Goal: Find specific page/section: Find specific page/section

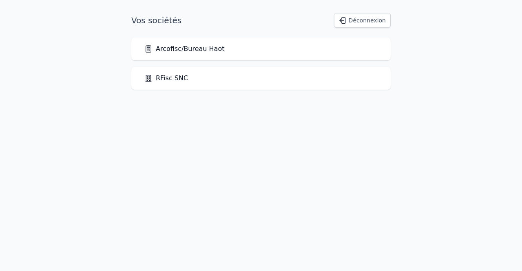
click at [204, 46] on link "Arcofisc/Bureau Haot" at bounding box center [184, 49] width 80 height 10
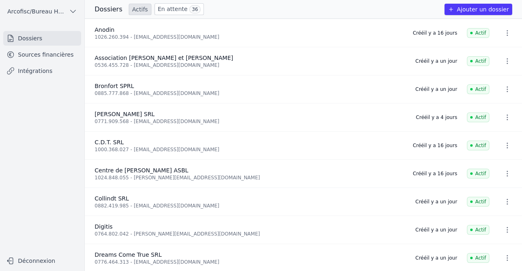
click at [64, 60] on link "Sources financières" at bounding box center [42, 54] width 78 height 15
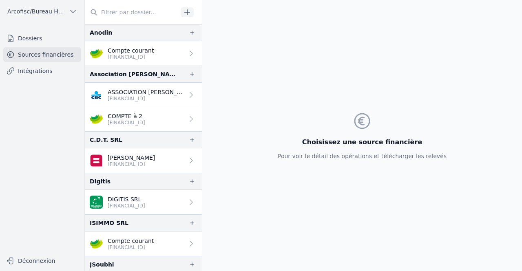
click at [120, 51] on p "Compte courant" at bounding box center [131, 51] width 46 height 8
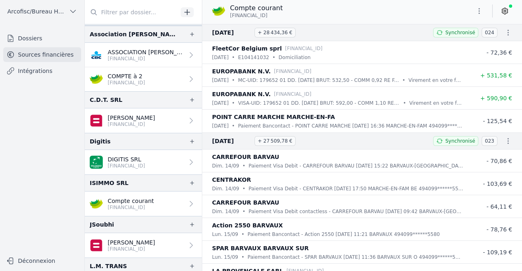
scroll to position [40, 0]
click at [57, 9] on span "Arcofisc/Bureau Haot" at bounding box center [36, 11] width 58 height 8
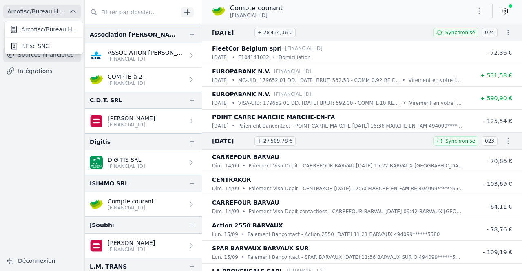
click at [77, 92] on div at bounding box center [261, 135] width 522 height 271
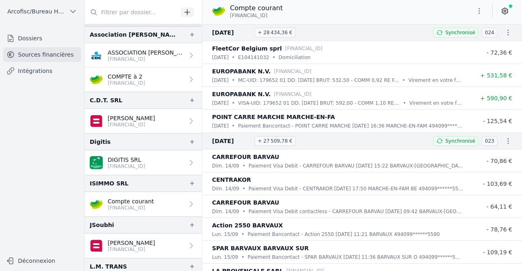
click at [42, 42] on link "Dossiers" at bounding box center [42, 38] width 78 height 15
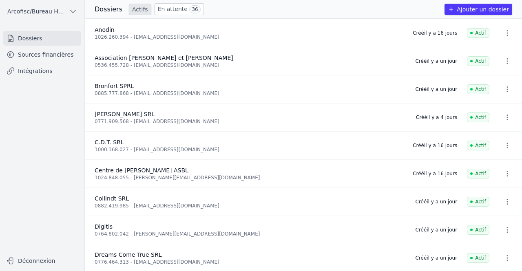
click at [167, 14] on link "En attente 36" at bounding box center [179, 9] width 49 height 12
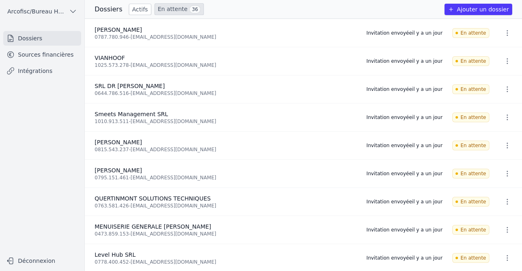
click at [505, 36] on icon "button" at bounding box center [508, 33] width 8 height 8
click at [6, 134] on div at bounding box center [261, 135] width 522 height 271
click at [398, 35] on div "Invitation envoyée il y a un jour" at bounding box center [405, 33] width 76 height 7
click at [428, 35] on div "Invitation envoyée il y a un jour" at bounding box center [405, 33] width 76 height 7
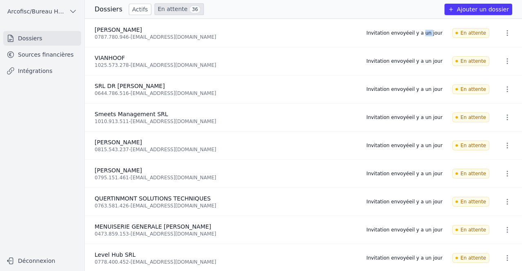
click at [428, 35] on div "Invitation envoyée il y a un jour" at bounding box center [405, 33] width 76 height 7
click at [411, 31] on div "Invitation envoyée il y a un jour" at bounding box center [405, 33] width 76 height 7
click at [393, 31] on div "Invitation envoyée il y a un jour" at bounding box center [405, 33] width 76 height 7
